Goal: Task Accomplishment & Management: Complete application form

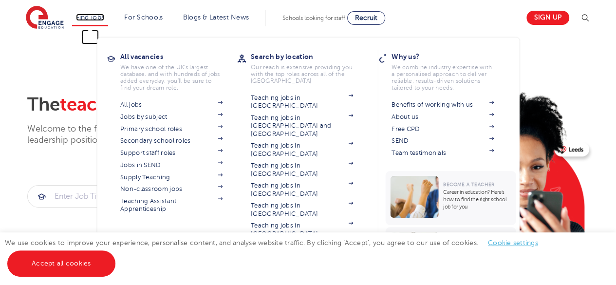
click at [99, 17] on link "Find jobs" at bounding box center [90, 17] width 29 height 7
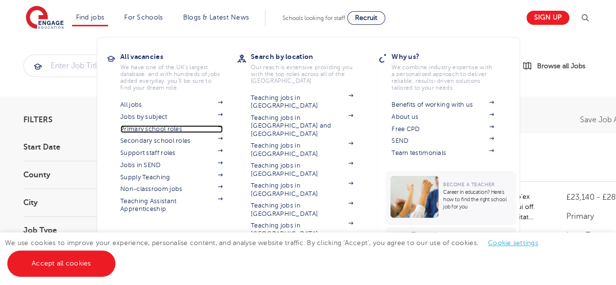
click at [170, 128] on link "Primary school roles" at bounding box center [171, 129] width 102 height 8
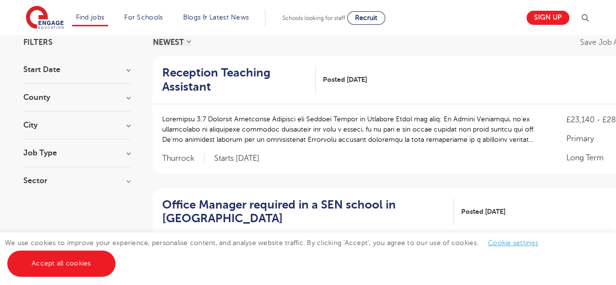
scroll to position [84, 0]
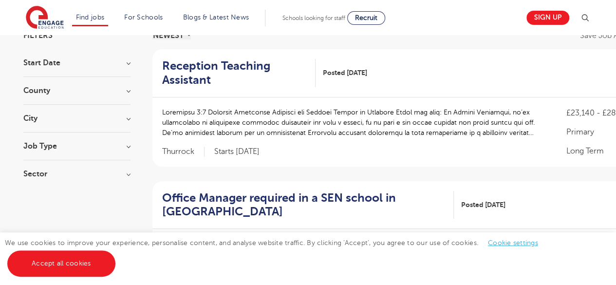
click at [53, 89] on h3 "County" at bounding box center [76, 91] width 107 height 8
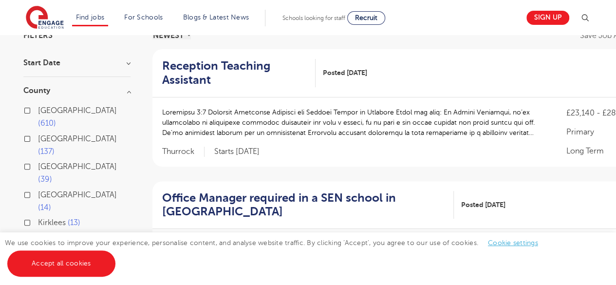
click at [38, 110] on label "London 610" at bounding box center [84, 117] width 92 height 26
click at [38, 110] on input "London 610" at bounding box center [41, 109] width 6 height 6
checkbox input "true"
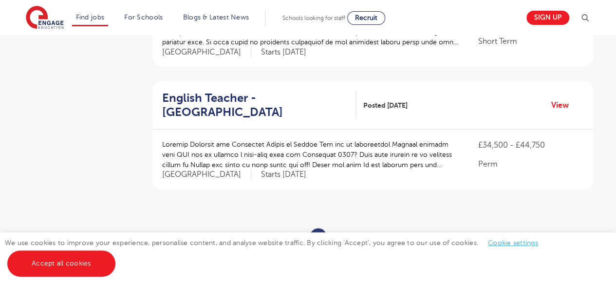
scroll to position [1154, 0]
click at [335, 229] on ul "« ‹ 1 2 3 4 5 6 7 › »" at bounding box center [372, 237] width 185 height 17
click at [339, 233] on link "2" at bounding box center [340, 237] width 4 height 9
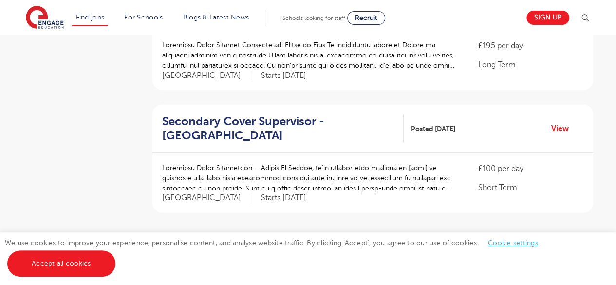
scroll to position [1132, 0]
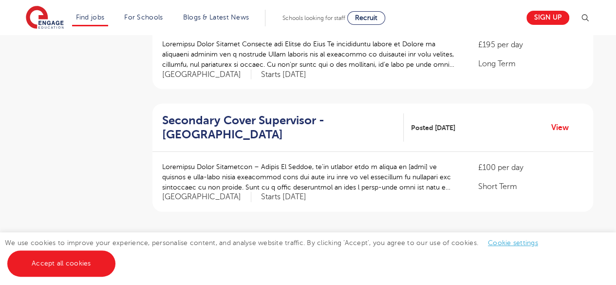
click at [359, 251] on ul "« ‹ 1 2 3 4 5 6 7 › »" at bounding box center [372, 259] width 185 height 17
click at [354, 255] on link "3" at bounding box center [356, 259] width 4 height 9
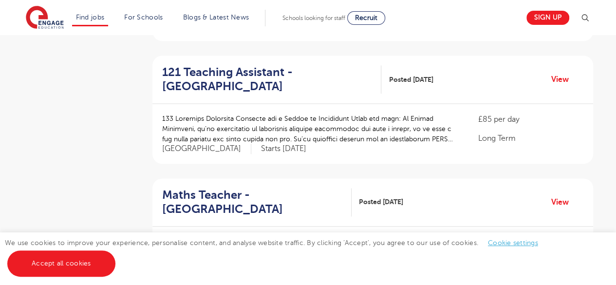
scroll to position [568, 0]
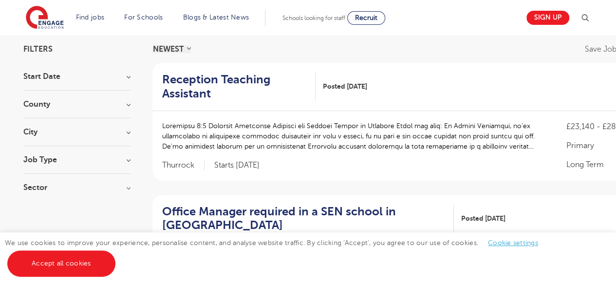
scroll to position [61, 0]
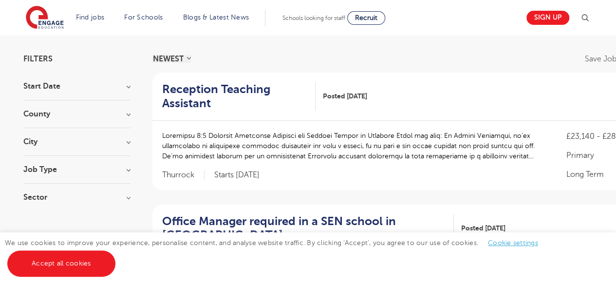
click at [56, 146] on div "City [GEOGRAPHIC_DATA] 23 Kirklees 13 Arun 4 Adur 3 Barking And Dagenham 3 Show…" at bounding box center [76, 147] width 107 height 18
click at [118, 146] on div "City [GEOGRAPHIC_DATA] 23 Kirklees 13 Arun 4 Adur 3 Barking And Dagenham 3 Show…" at bounding box center [76, 147] width 107 height 18
click at [129, 144] on h3 "City" at bounding box center [76, 142] width 107 height 8
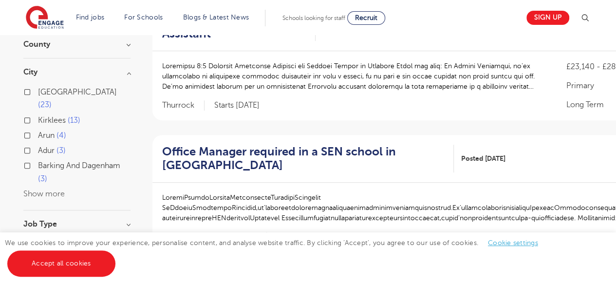
scroll to position [131, 0]
click at [36, 189] on button "Show more" at bounding box center [43, 193] width 41 height 9
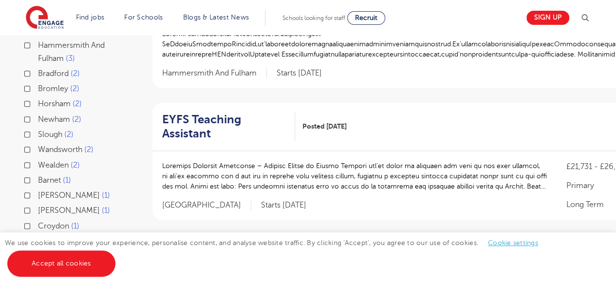
scroll to position [294, 0]
click at [38, 144] on label "Wandsworth 2" at bounding box center [65, 150] width 55 height 13
click at [38, 146] on input "Wandsworth 2" at bounding box center [41, 149] width 6 height 6
checkbox input "true"
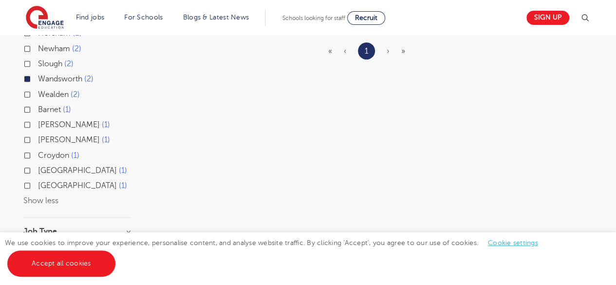
scroll to position [368, 0]
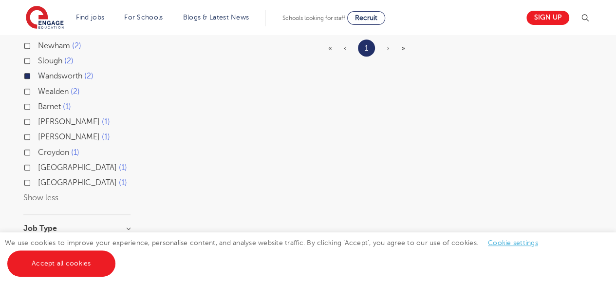
click at [38, 146] on label "Croydon 1" at bounding box center [58, 152] width 41 height 13
click at [38, 148] on input "Croydon 1" at bounding box center [41, 151] width 6 height 6
checkbox input "true"
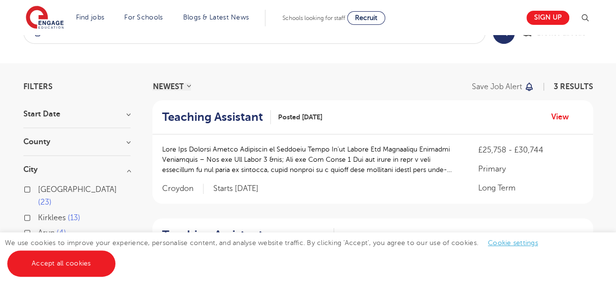
scroll to position [34, 0]
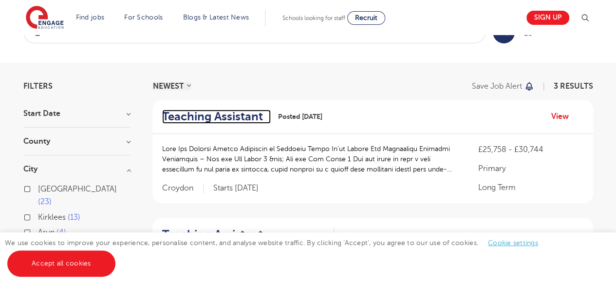
click at [213, 114] on h2 "Teaching Assistant" at bounding box center [212, 117] width 101 height 14
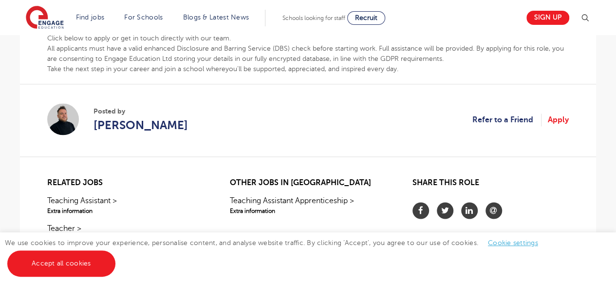
scroll to position [634, 0]
click at [564, 116] on link "Apply" at bounding box center [558, 119] width 21 height 13
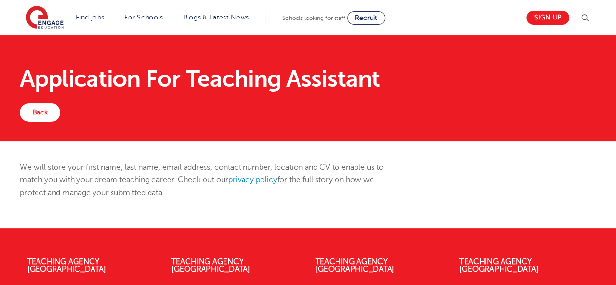
click at [159, 77] on h1 "Application For Teaching Assistant" at bounding box center [308, 78] width 576 height 23
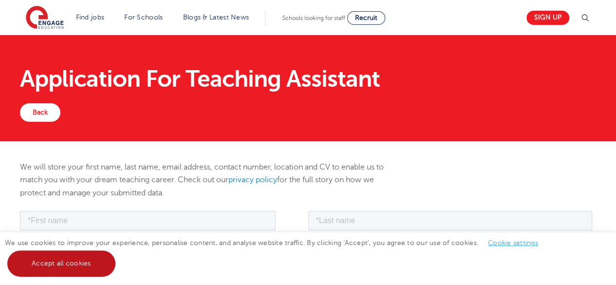
click at [66, 257] on link "Accept all cookies" at bounding box center [61, 263] width 108 height 26
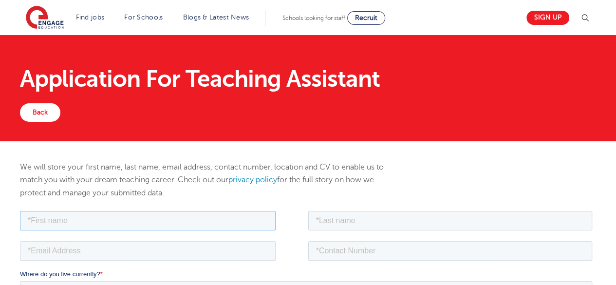
click at [66, 217] on input "text" at bounding box center [148, 219] width 256 height 19
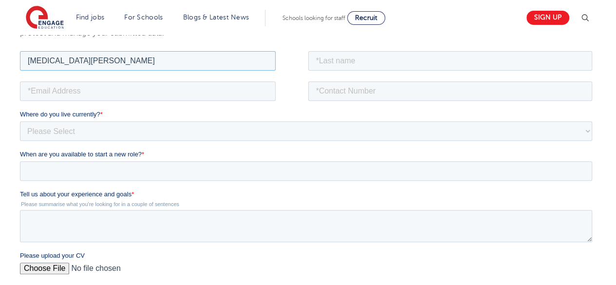
type input "Yasmin Fallah"
click at [125, 90] on input "email" at bounding box center [148, 90] width 256 height 19
type input "yasmin_best@hotmail.co.uk"
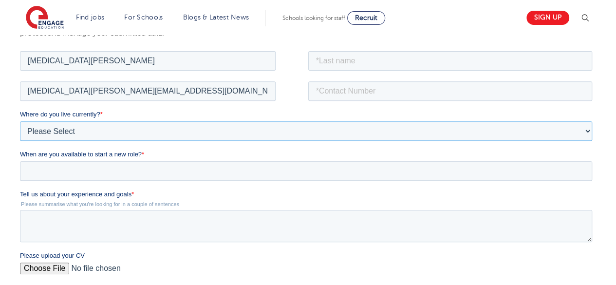
click at [124, 131] on select "Please Select UK Canada Ireland Australia New Zealand Europe USA South Africa J…" at bounding box center [306, 130] width 572 height 19
select select "UK"
click at [20, 121] on select "Please Select UK Canada Ireland Australia New Zealand Europe USA South Africa J…" at bounding box center [306, 130] width 572 height 19
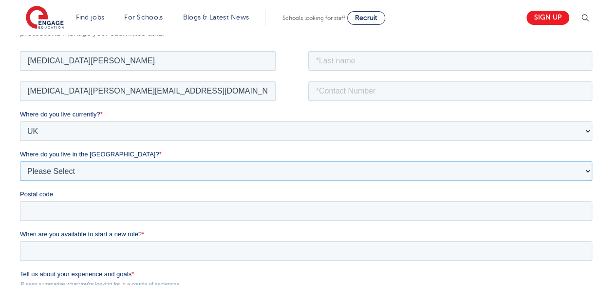
click at [67, 170] on select "Please Select Overseas Barnsley Bedfordshire Berkshire Bournemouth Bracknell Fo…" at bounding box center [306, 170] width 572 height 19
select select "London"
click at [20, 161] on select "Please Select Overseas Barnsley Bedfordshire Berkshire Bournemouth Bracknell Fo…" at bounding box center [306, 170] width 572 height 19
click at [74, 205] on input "Postal code" at bounding box center [306, 210] width 572 height 19
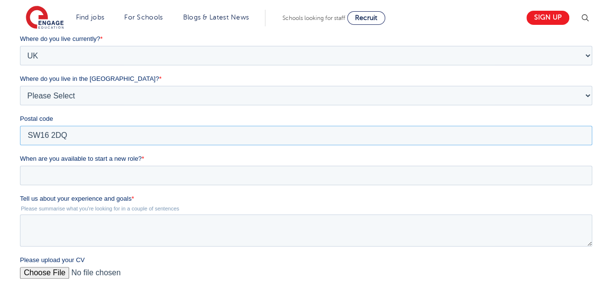
scroll to position [236, 0]
type input "SW16 2DQ"
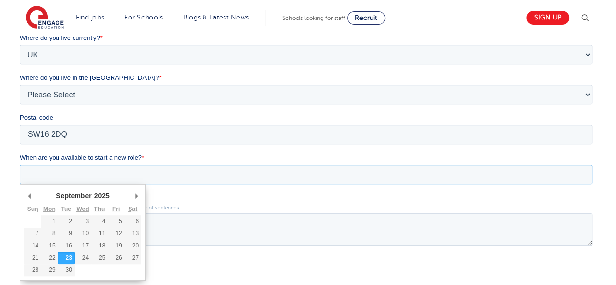
click at [88, 182] on input "When are you available to start a new role? *" at bounding box center [306, 174] width 572 height 19
type div "2025-09-24"
type input "2025/09/24"
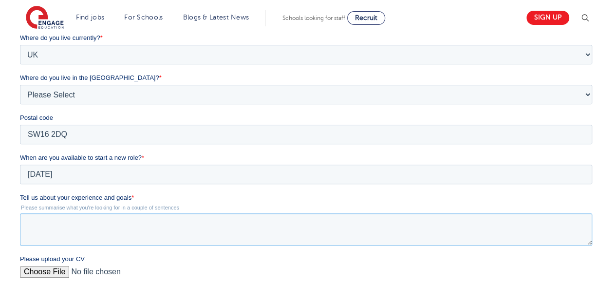
click at [68, 220] on textarea "Tell us about your experience and goals *" at bounding box center [306, 229] width 572 height 32
type textarea "I"
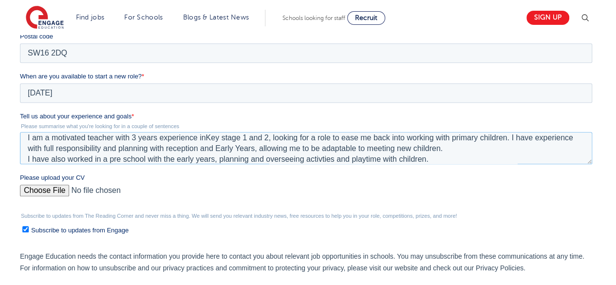
scroll to position [320, 0]
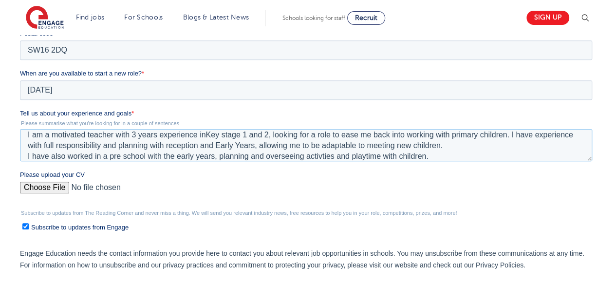
type textarea "I am a motivated teacher with 3 years experience inKey stage 1 and 2, looking f…"
click at [62, 188] on input "Please upload your CV" at bounding box center [306, 191] width 572 height 19
type input "C:\fakepath\cv yasmin.pdf"
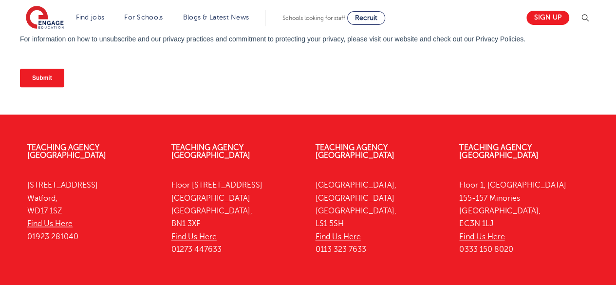
scroll to position [545, 0]
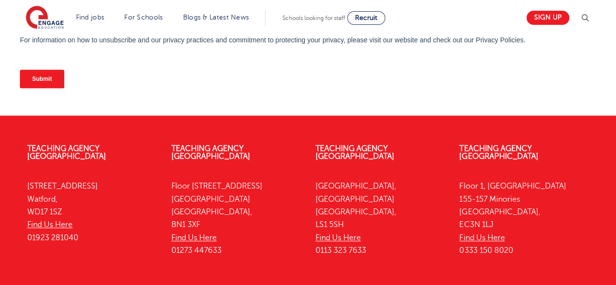
click at [52, 77] on input "Submit" at bounding box center [42, 79] width 44 height 18
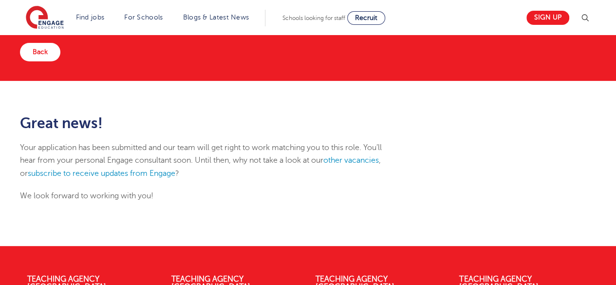
scroll to position [57, 0]
